Goal: Task Accomplishment & Management: Use online tool/utility

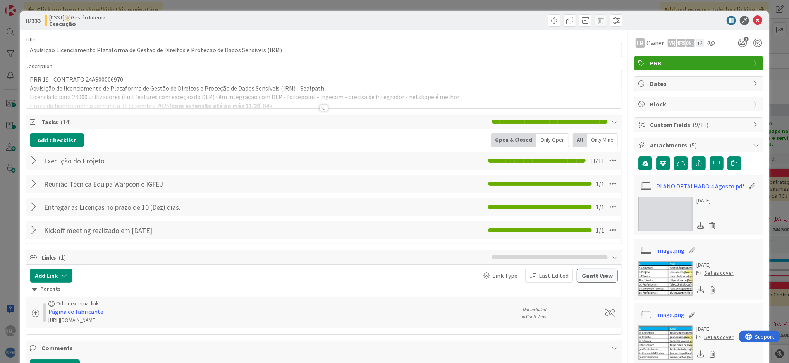
click at [32, 164] on div at bounding box center [35, 161] width 10 height 14
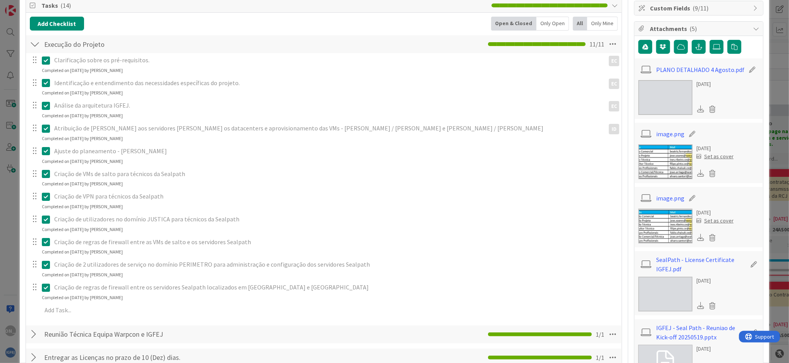
scroll to position [113, 0]
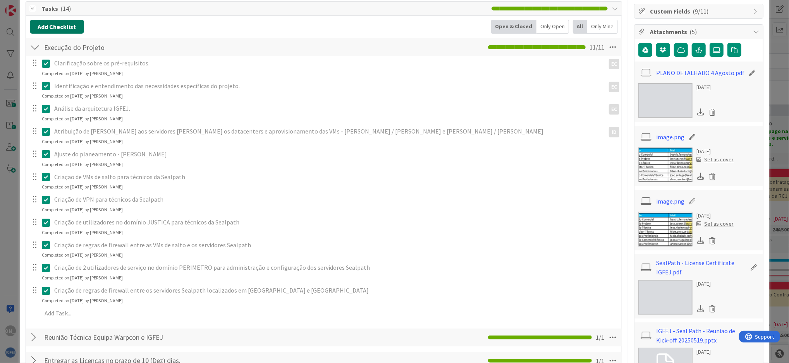
click at [65, 28] on button "Add Checklist" at bounding box center [57, 27] width 54 height 14
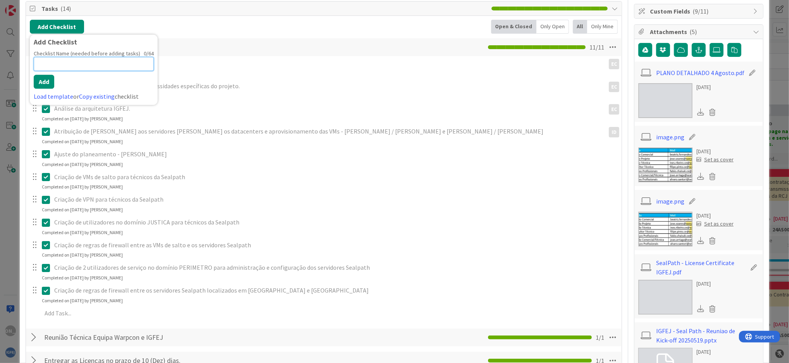
click at [67, 63] on input at bounding box center [94, 64] width 120 height 14
paste input "3 URL: protection server, mobile server, secure browser server"
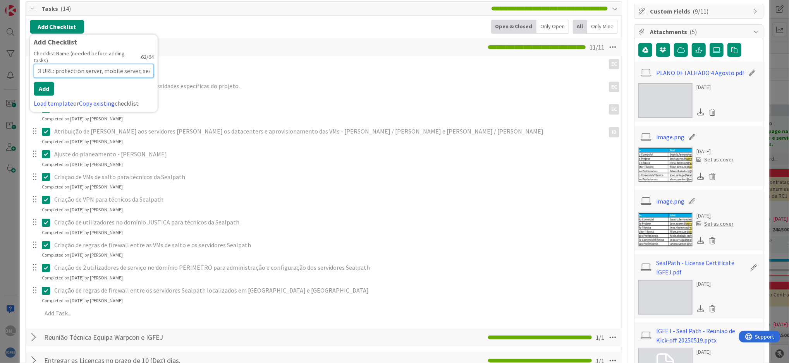
scroll to position [0, 47]
drag, startPoint x: 67, startPoint y: 63, endPoint x: 181, endPoint y: 64, distance: 114.2
click at [181, 64] on div "Add Checklist Add Checklist Checklist Name (needed before adding tasks) 62 / 64…" at bounding box center [324, 207] width 588 height 374
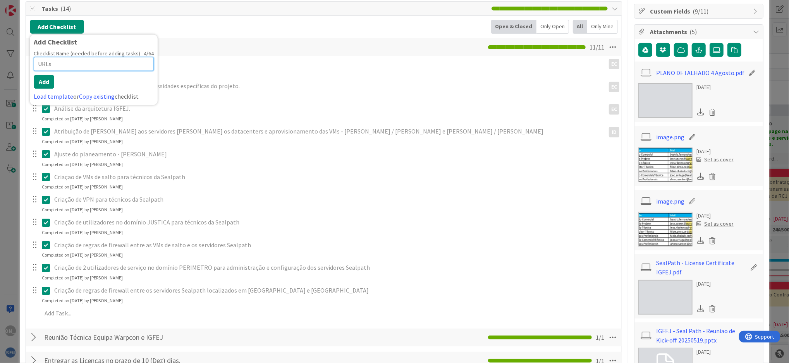
click at [87, 69] on input "URLs" at bounding box center [94, 64] width 120 height 14
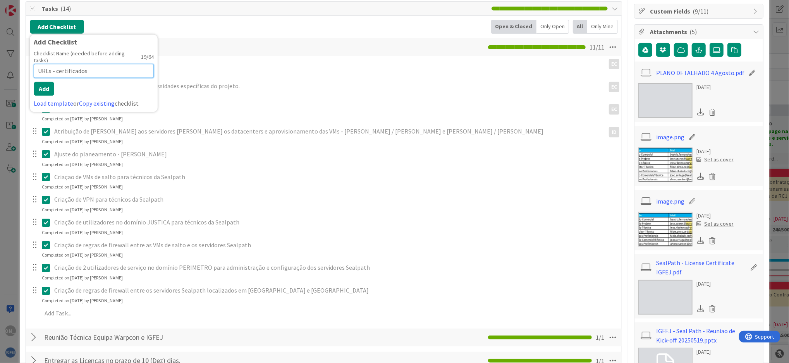
click at [57, 64] on input "URLs - certificados" at bounding box center [94, 71] width 120 height 14
click at [57, 64] on input "URLs - definição da nomenclatura e criação do certificados" at bounding box center [94, 71] width 120 height 14
drag, startPoint x: 135, startPoint y: 60, endPoint x: 170, endPoint y: 62, distance: 34.6
click at [170, 62] on div "Add Checklist Add Checklist Checklist Name (needed before adding tasks) 58 / 64…" at bounding box center [324, 207] width 588 height 374
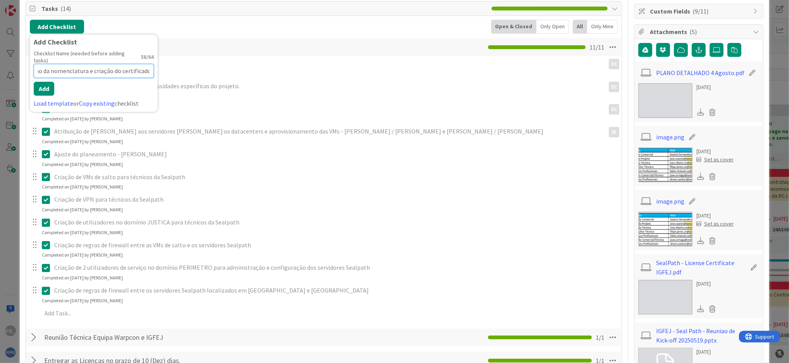
click at [118, 64] on input "URLs - Definição da nomenclatura e criação do certificados" at bounding box center [94, 71] width 120 height 14
click at [151, 66] on input "URLs - Definição da nomenclatura e criação do certificados" at bounding box center [94, 71] width 120 height 14
type input "URLs - Definição da nomenclatura e criação do certificado"
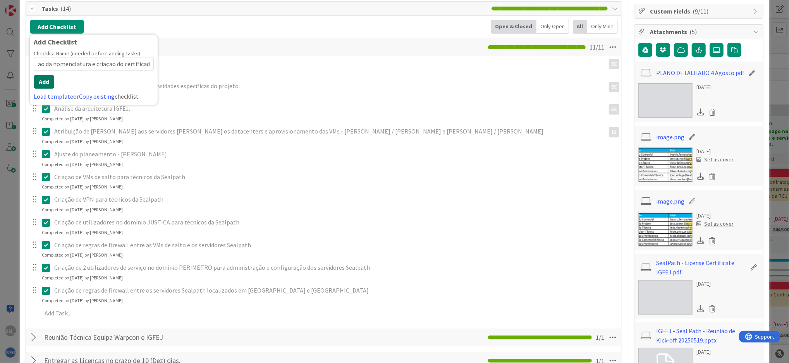
scroll to position [0, 0]
click at [43, 79] on button "Add" at bounding box center [44, 82] width 21 height 14
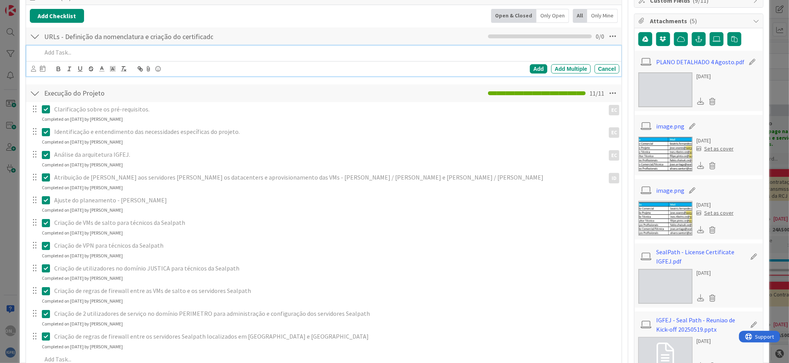
scroll to position [123, 0]
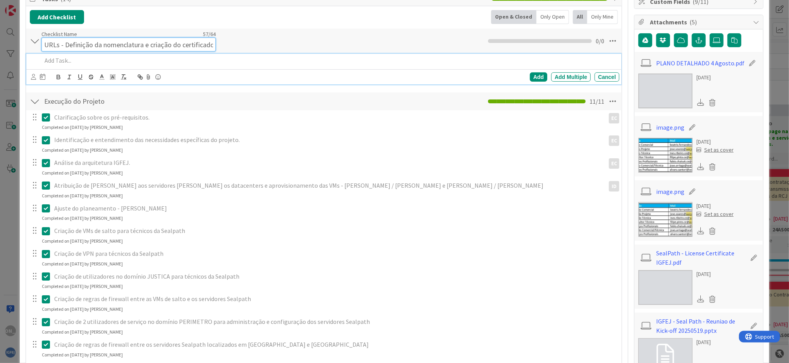
click at [87, 36] on div "Checklist Name 57 / 64 URLs - Definição da nomenclatura e criação do certificado" at bounding box center [128, 41] width 174 height 21
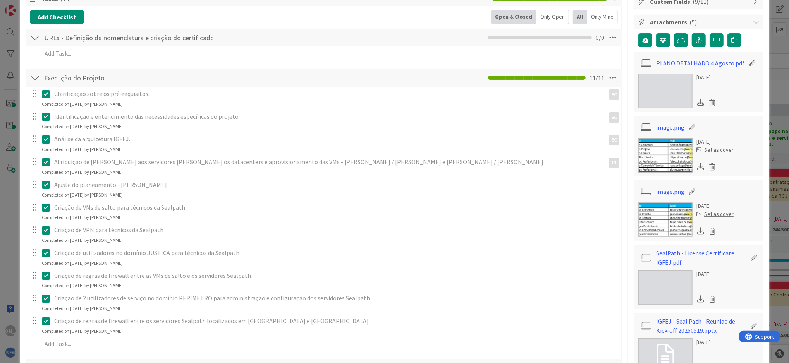
click at [87, 36] on div "Checklist Name 57 / 64 URLs - Definição da nomenclatura e criação do certificado" at bounding box center [128, 38] width 174 height 14
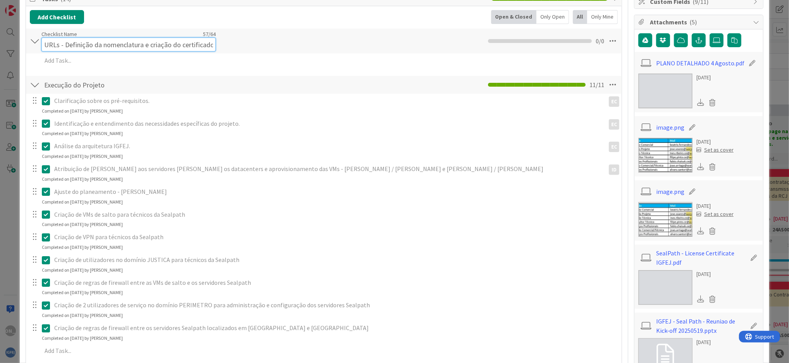
click at [87, 36] on div "Checklist Name 57 / 64 URLs - Definição da nomenclatura e criação do certificado" at bounding box center [128, 41] width 174 height 21
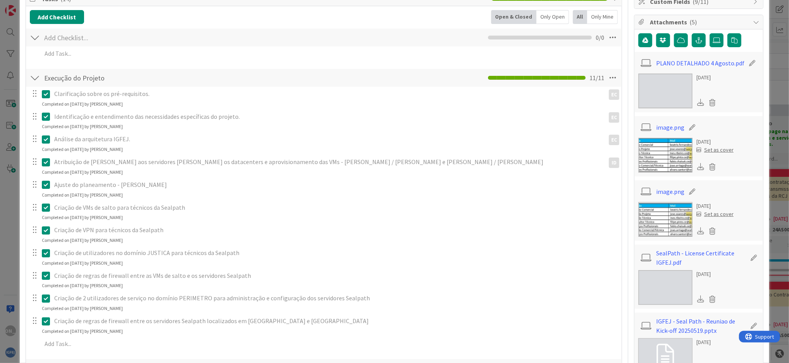
click at [605, 33] on div "Checklist Name 0 / 64 0 / 0" at bounding box center [323, 38] width 595 height 18
click at [611, 37] on icon at bounding box center [612, 38] width 14 height 14
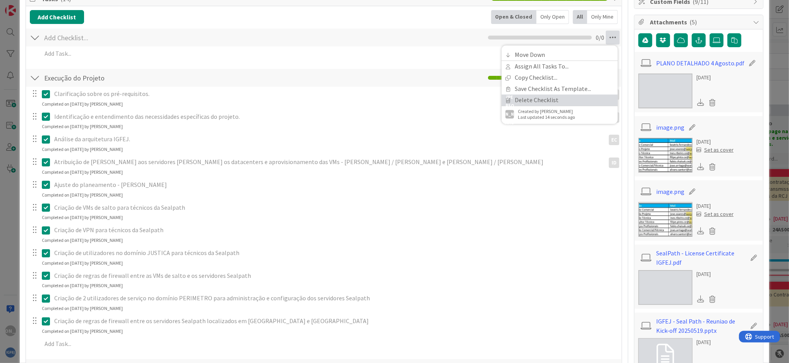
click at [556, 96] on link "Delete Checklist" at bounding box center [559, 99] width 116 height 11
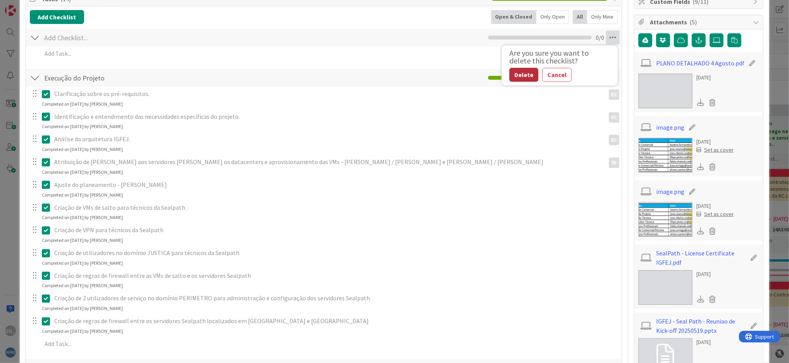
click at [516, 73] on button "Delete" at bounding box center [523, 75] width 29 height 14
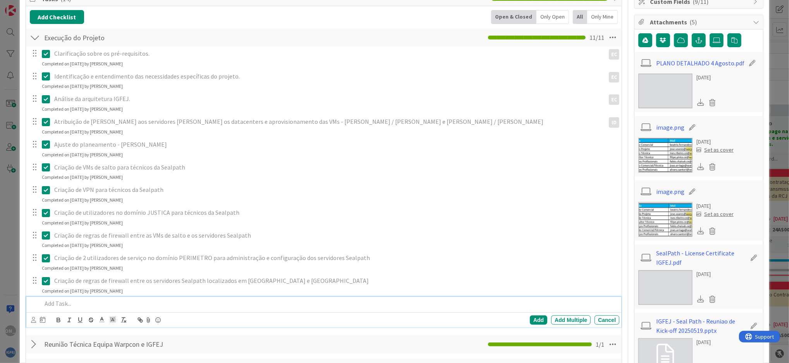
click at [71, 305] on p at bounding box center [329, 303] width 574 height 9
click at [531, 319] on div "Add" at bounding box center [538, 319] width 17 height 9
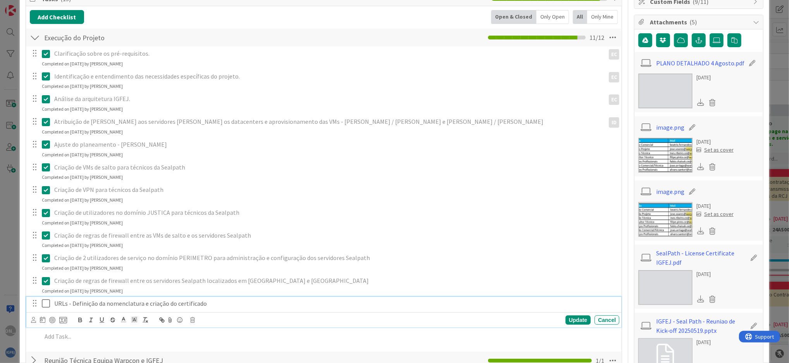
click at [48, 301] on icon at bounding box center [48, 303] width 12 height 9
